Goal: Task Accomplishment & Management: Manage account settings

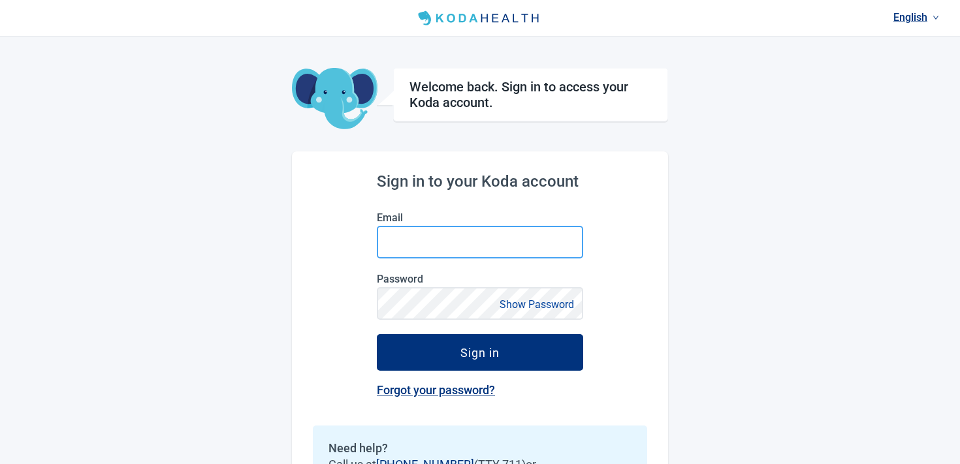
click at [410, 246] on input "Email" at bounding box center [480, 242] width 206 height 33
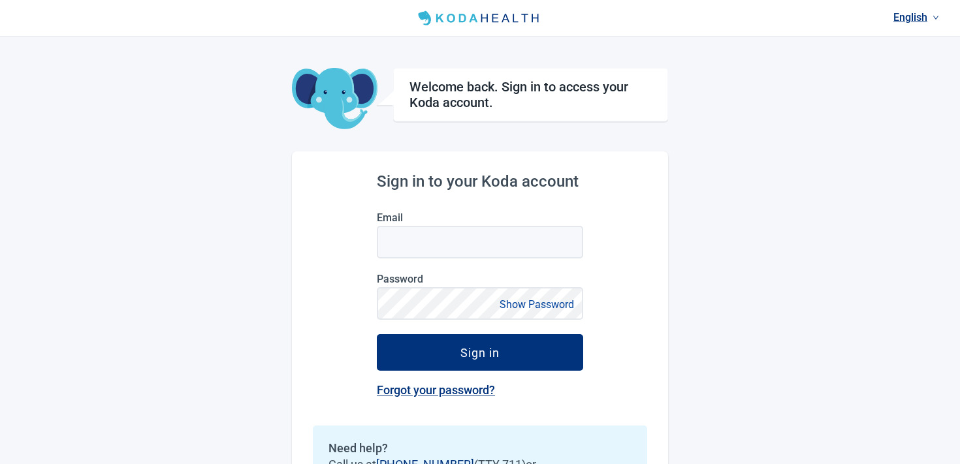
click at [321, 242] on div "Sign in to your Koda account Email Password Show Password Sign in Forgot your p…" at bounding box center [480, 349] width 376 height 394
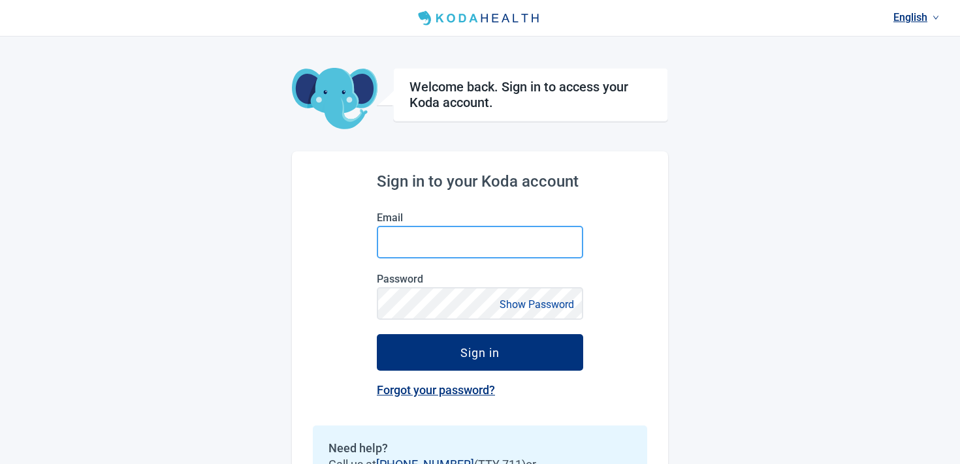
click at [410, 241] on input "Email" at bounding box center [480, 242] width 206 height 33
type input "**********"
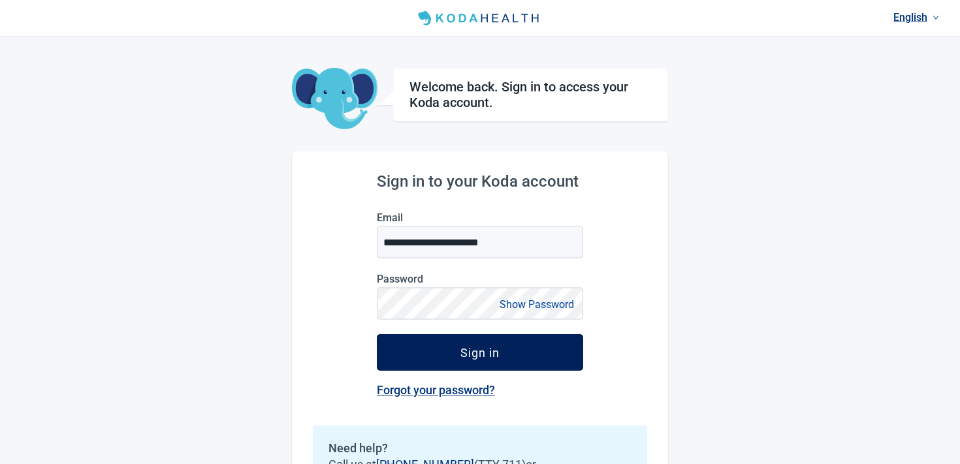
click at [466, 353] on div "Sign in" at bounding box center [479, 352] width 39 height 13
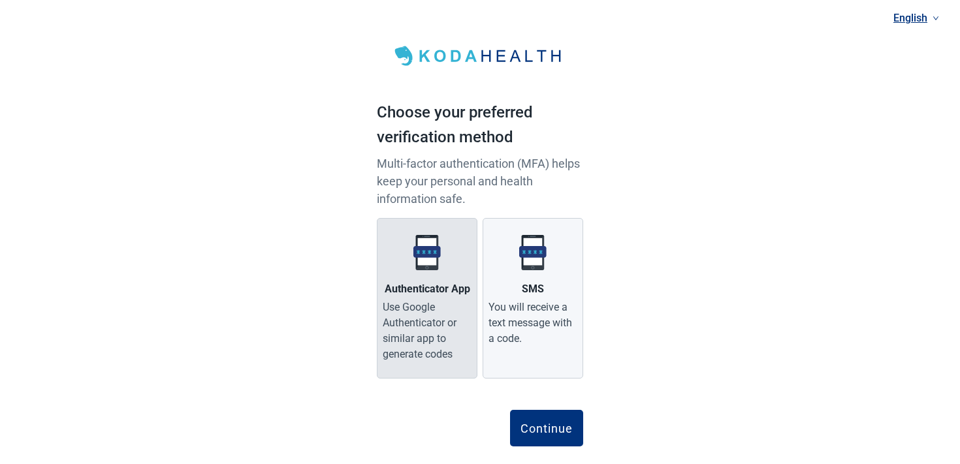
click at [442, 312] on div "Use Google Authenticator or similar app to generate codes" at bounding box center [427, 331] width 89 height 63
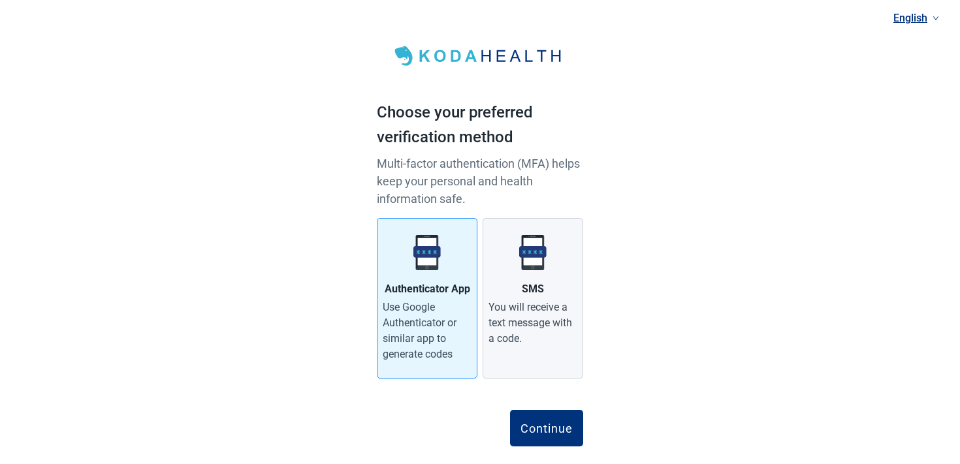
click at [545, 407] on div "Continue" at bounding box center [480, 420] width 206 height 52
click at [547, 422] on div "Continue" at bounding box center [547, 428] width 52 height 13
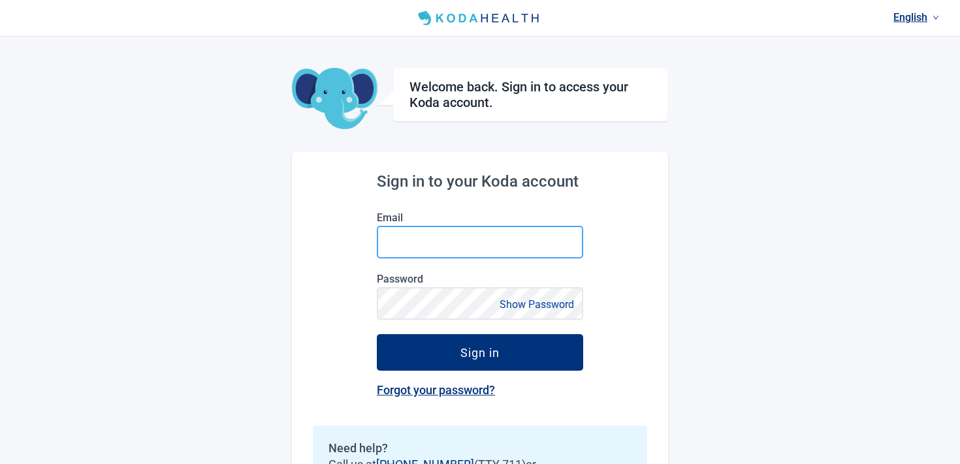
click at [451, 244] on input "Email" at bounding box center [480, 242] width 206 height 33
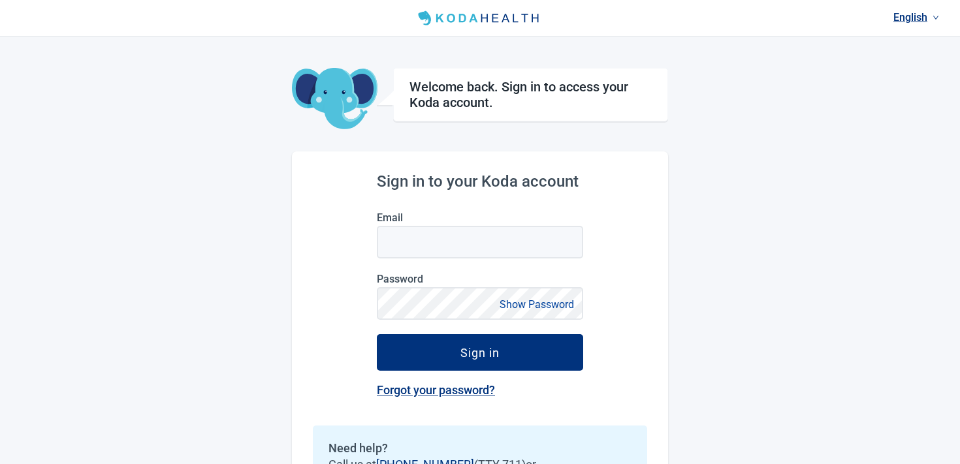
click at [365, 253] on div "Sign in to your Koda account Email Password Show Password Sign in Forgot your p…" at bounding box center [480, 349] width 376 height 394
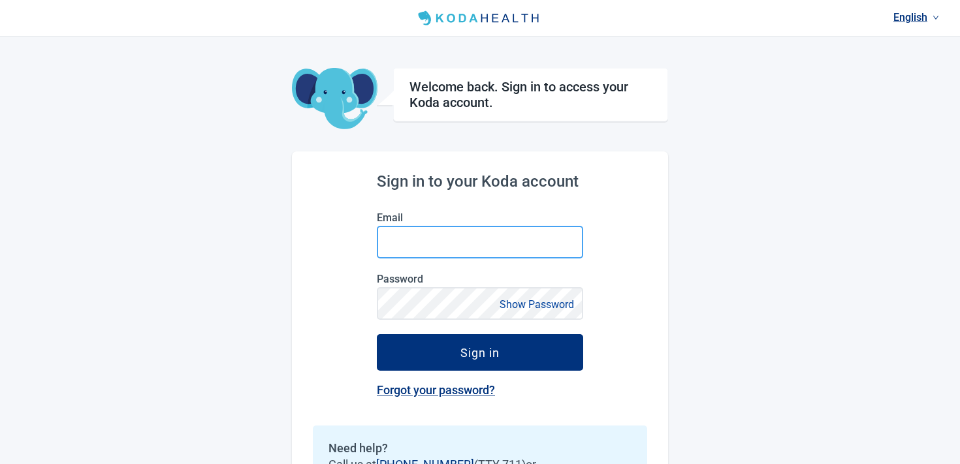
click at [416, 229] on input "Email" at bounding box center [480, 242] width 206 height 33
click at [535, 231] on input "Email" at bounding box center [480, 242] width 206 height 33
type input "**********"
